Goal: Information Seeking & Learning: Learn about a topic

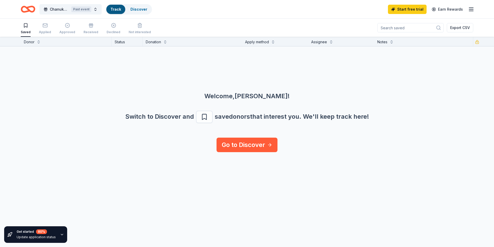
scroll to position [0, 0]
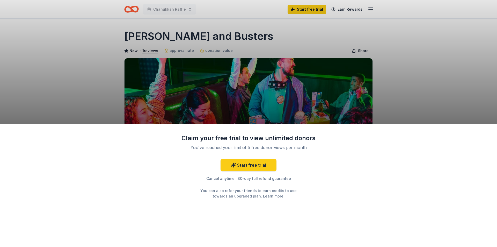
click at [329, 91] on div "Claim your free trial to view unlimited donors You've reached your limit of 5 f…" at bounding box center [248, 123] width 497 height 247
click at [377, 86] on div "Claim your free trial to view unlimited donors You've reached your limit of 5 f…" at bounding box center [248, 123] width 497 height 247
click at [378, 85] on div "Claim your free trial to view unlimited donors You've reached your limit of 5 f…" at bounding box center [248, 123] width 497 height 247
